Goal: Check status: Check status

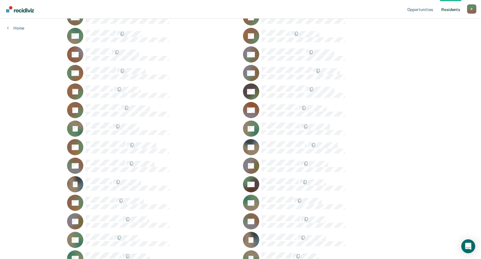
scroll to position [4351, 0]
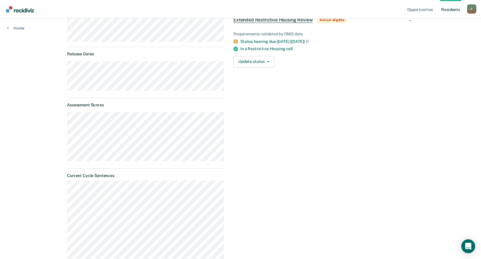
scroll to position [116, 0]
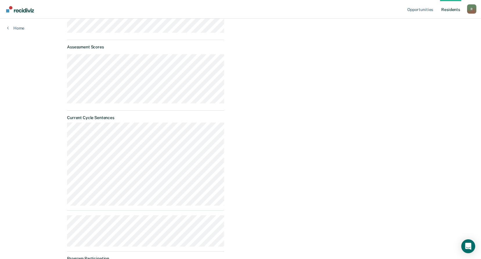
drag, startPoint x: 294, startPoint y: 116, endPoint x: 292, endPoint y: 112, distance: 4.4
click at [293, 113] on div "Opportunities Extended Restrictive Housing Review Almost eligible Requirements …" at bounding box center [321, 192] width 185 height 508
click at [313, 111] on div "Opportunities Extended Restrictive Housing Review Almost eligible Requirements …" at bounding box center [321, 192] width 185 height 508
click at [366, 144] on div "Opportunities Extended Restrictive Housing Review Almost eligible Requirements …" at bounding box center [321, 192] width 185 height 508
click at [300, 102] on div "Opportunities Extended Restrictive Housing Review Almost eligible Requirements …" at bounding box center [321, 192] width 185 height 508
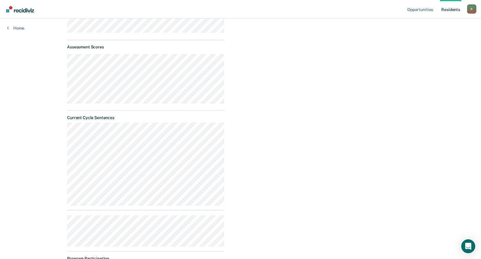
click at [327, 103] on div "Opportunities Extended Restrictive Housing Review Almost eligible Requirements …" at bounding box center [321, 192] width 185 height 508
